Goal: Transaction & Acquisition: Purchase product/service

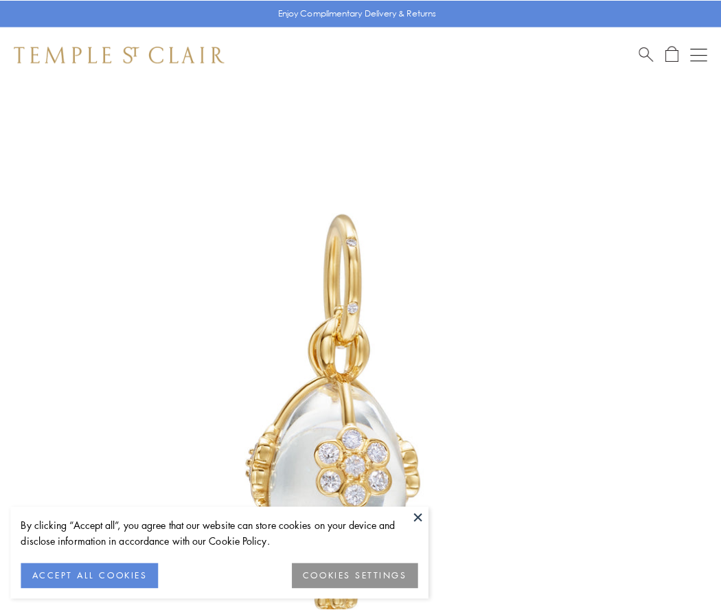
scroll to position [36, 0]
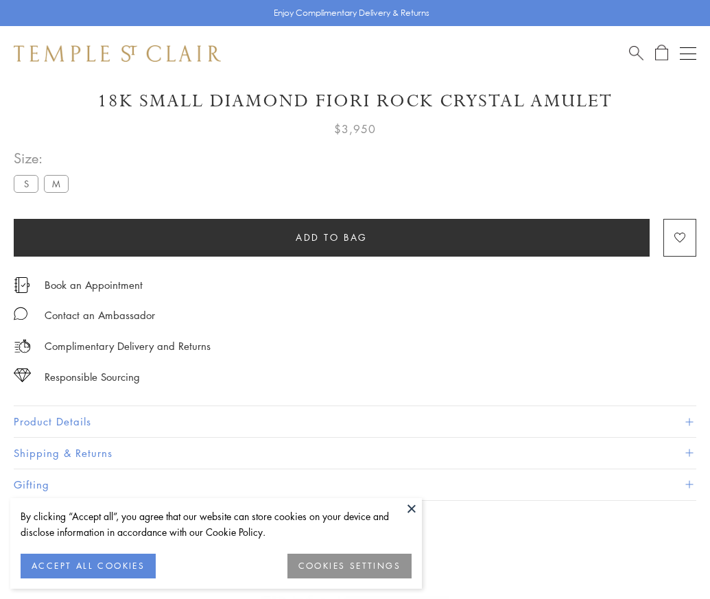
click at [332, 237] on span "Add to bag" at bounding box center [332, 237] width 72 height 15
